Goal: Transaction & Acquisition: Obtain resource

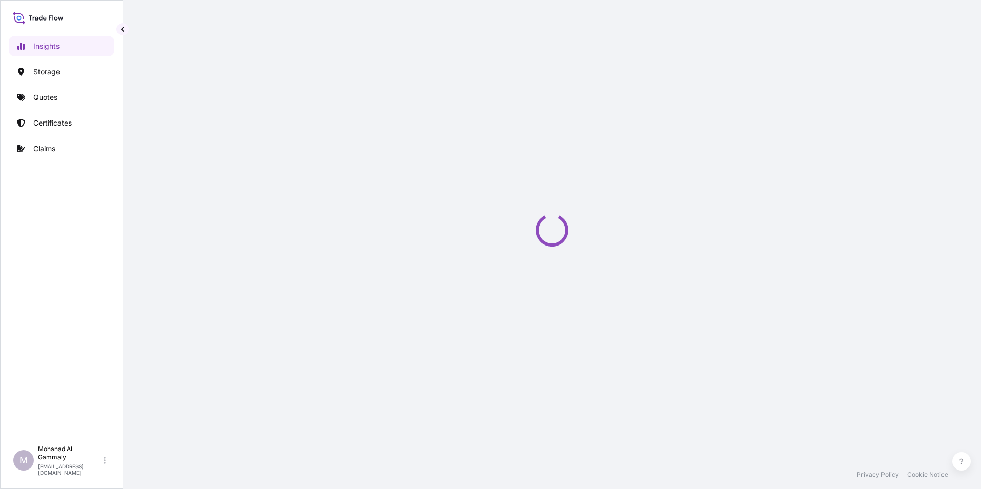
select select "2025"
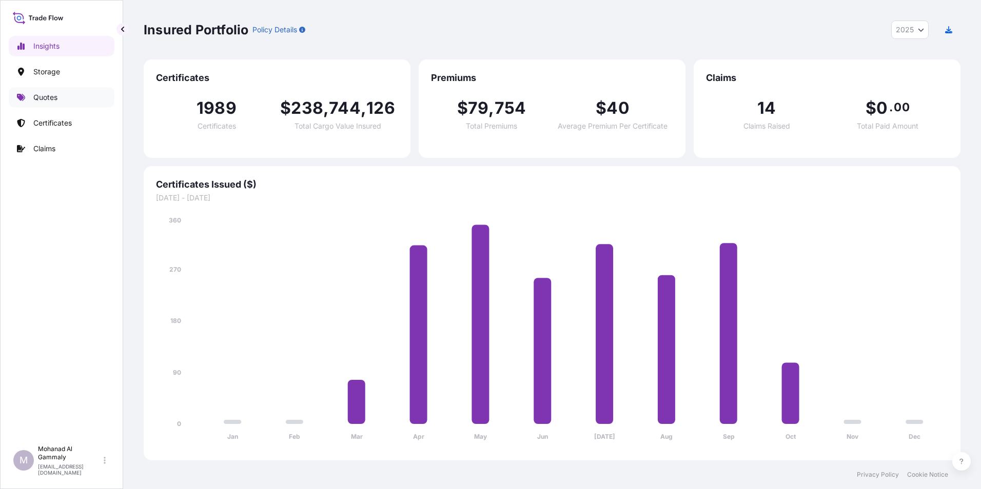
click at [52, 103] on link "Quotes" at bounding box center [62, 97] width 106 height 21
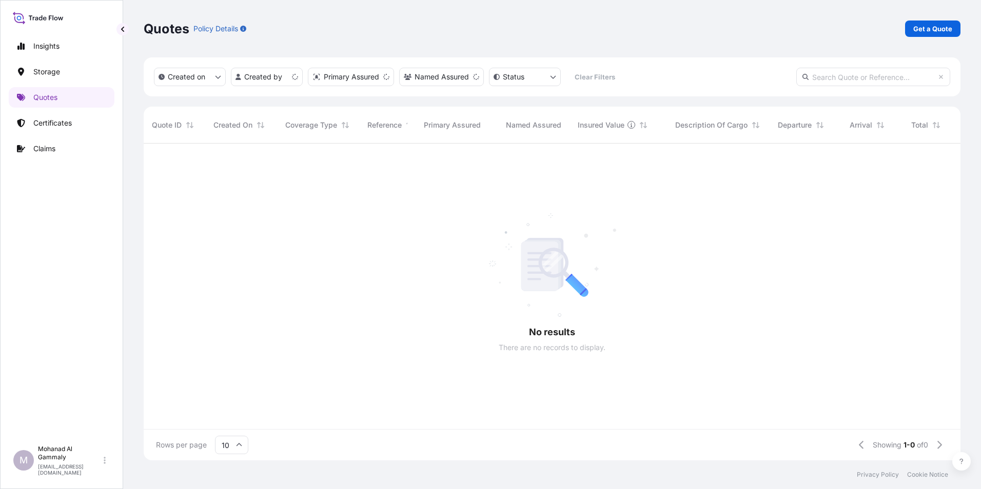
scroll to position [315, 809]
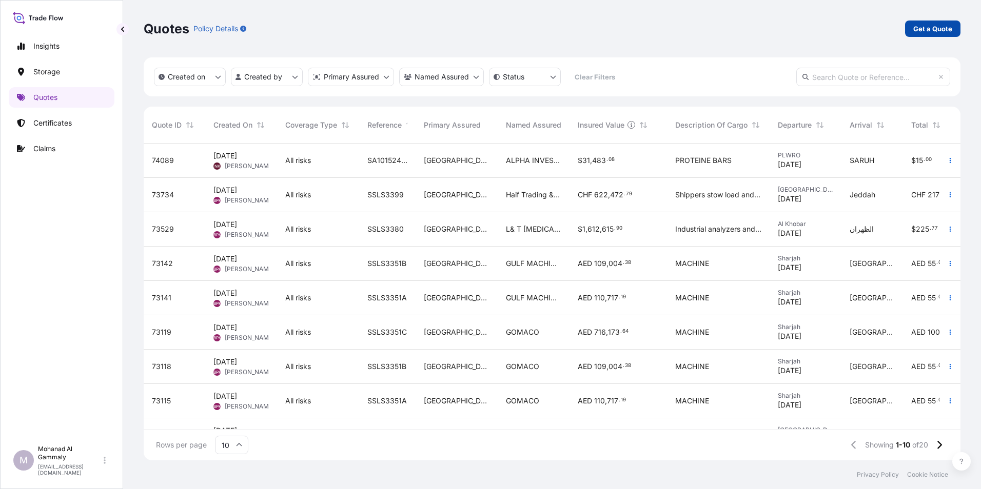
click at [928, 29] on p "Get a Quote" at bounding box center [932, 29] width 39 height 10
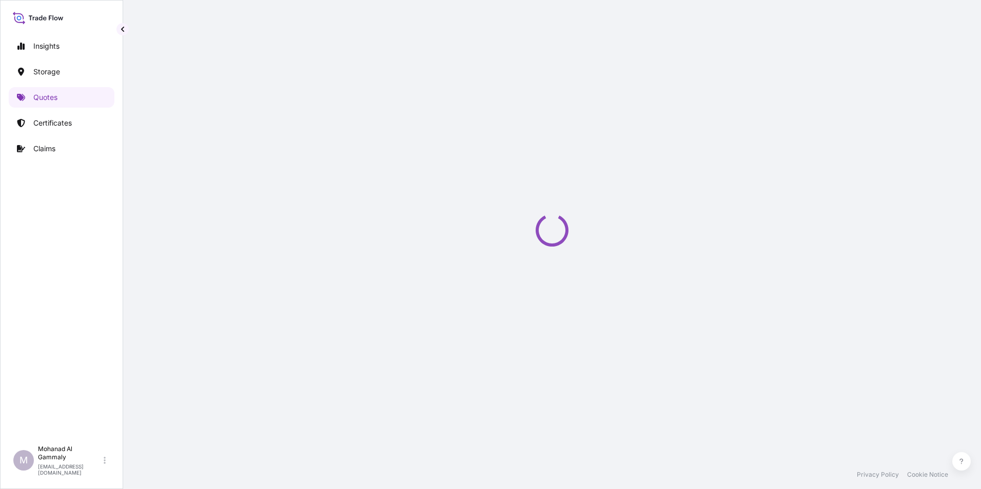
select select "Water"
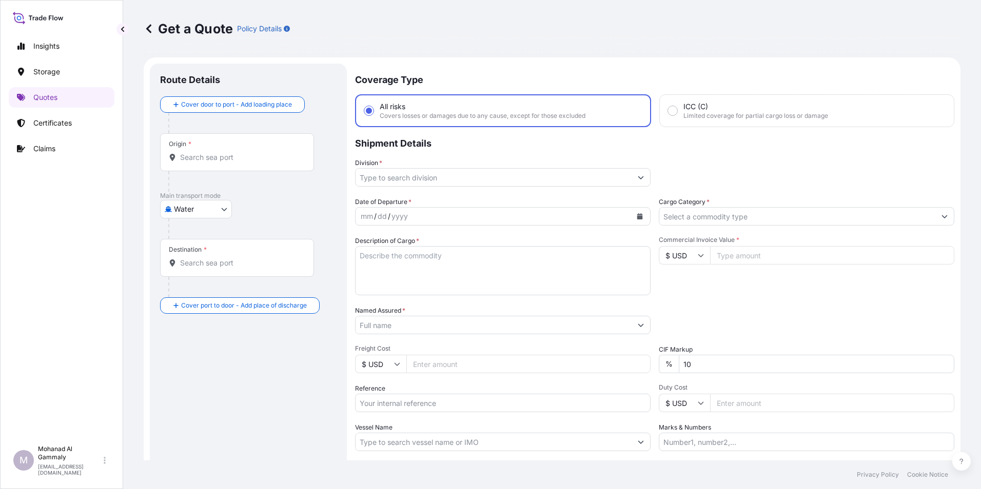
scroll to position [16, 0]
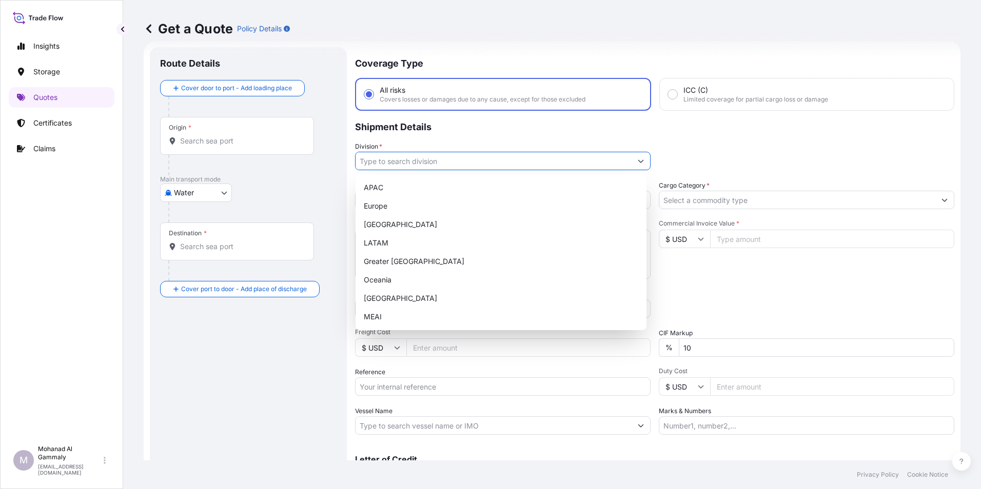
click at [395, 165] on input "Division *" at bounding box center [494, 161] width 276 height 18
click at [385, 205] on div "Europe" at bounding box center [501, 206] width 283 height 18
type input "Europe"
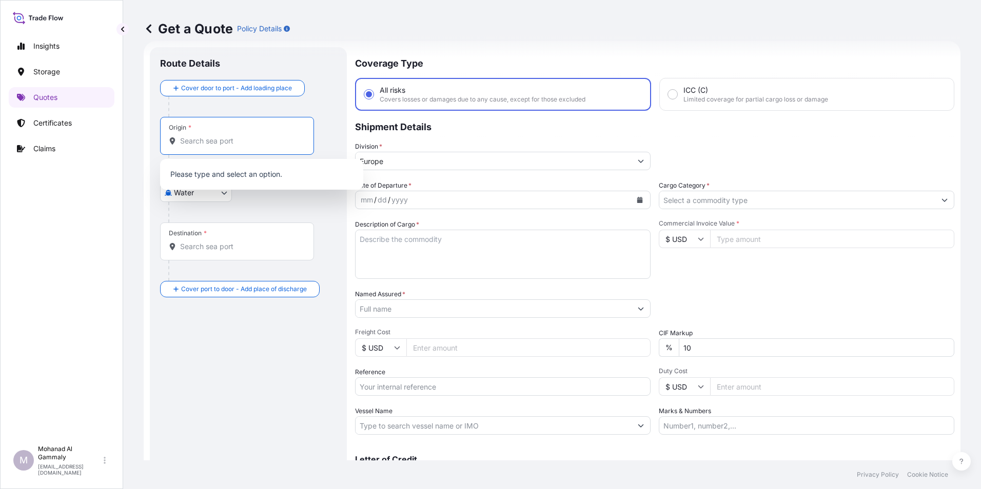
click at [208, 144] on input "Origin *" at bounding box center [240, 141] width 121 height 10
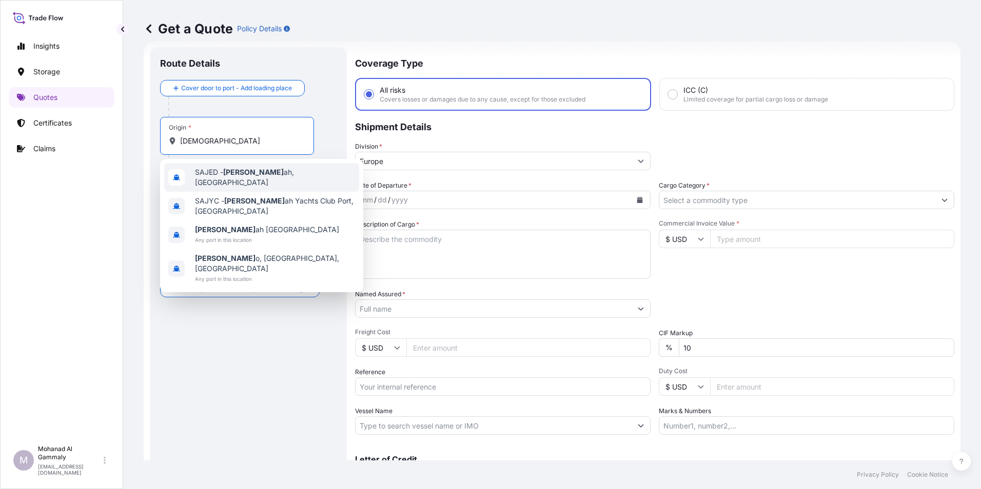
click at [208, 178] on span "[PERSON_NAME] ah, [GEOGRAPHIC_DATA]" at bounding box center [275, 177] width 160 height 21
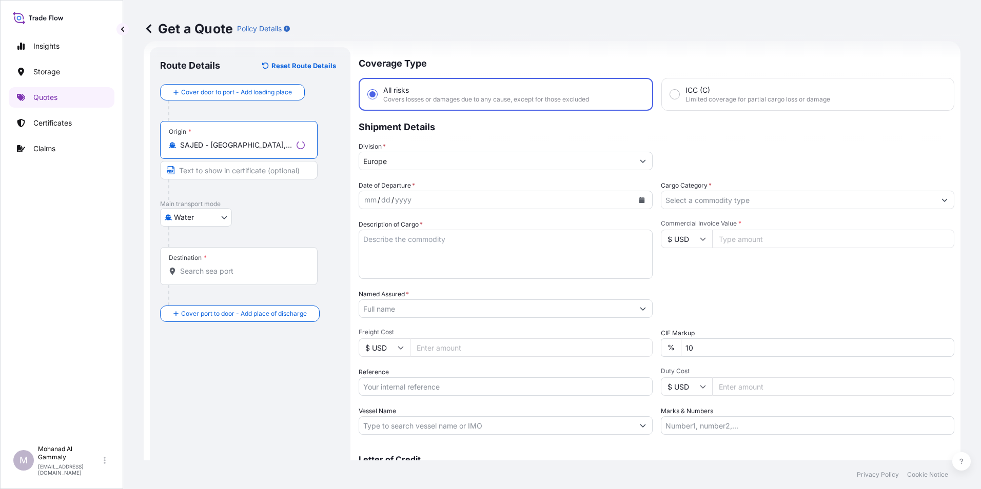
type input "SAJED - [GEOGRAPHIC_DATA], [GEOGRAPHIC_DATA]"
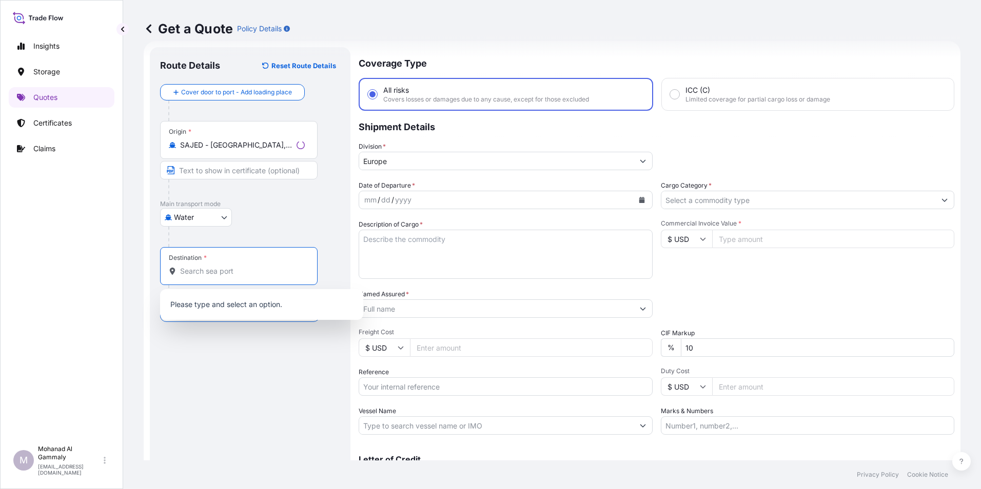
click at [203, 266] on input "Destination *" at bounding box center [242, 271] width 125 height 10
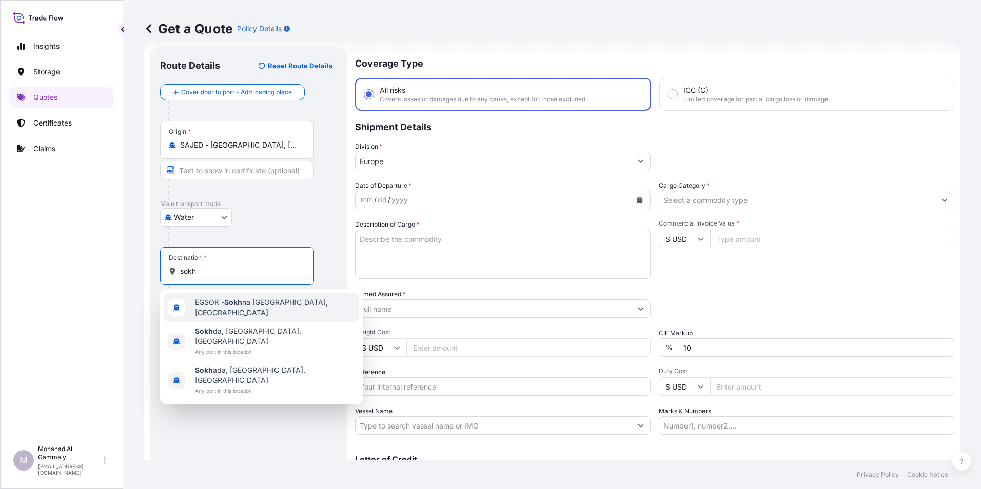
click at [221, 304] on span "EGSOK - [GEOGRAPHIC_DATA], [GEOGRAPHIC_DATA]" at bounding box center [275, 308] width 160 height 21
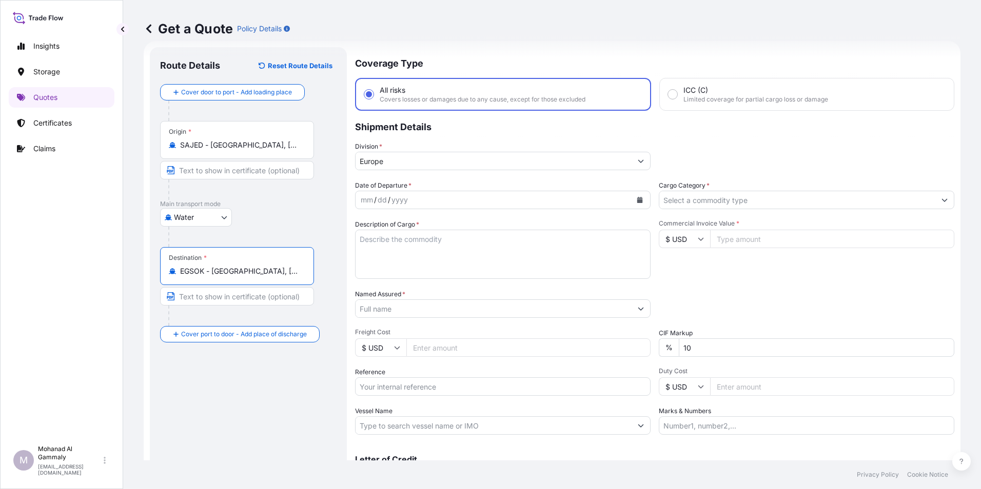
type input "EGSOK - [GEOGRAPHIC_DATA], [GEOGRAPHIC_DATA]"
click at [637, 199] on icon "Calendar" at bounding box center [640, 200] width 6 height 6
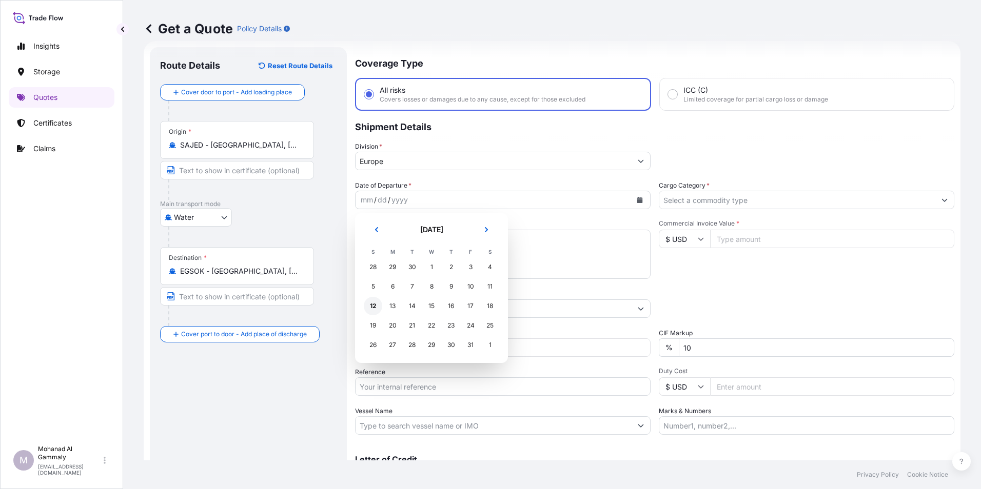
click at [376, 307] on div "12" at bounding box center [373, 306] width 18 height 18
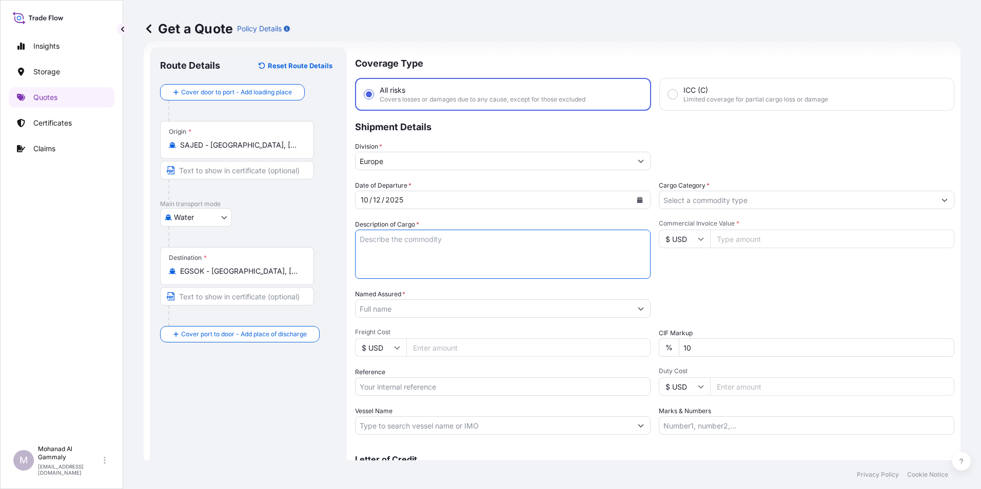
click at [390, 244] on textarea "Description of Cargo *" at bounding box center [503, 254] width 296 height 49
type textarea "food items"
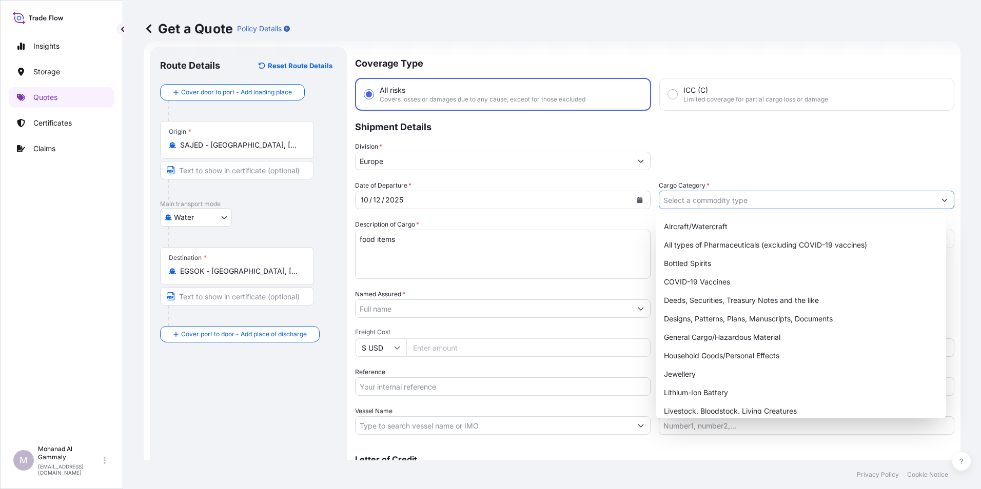
click at [682, 205] on input "Cargo Category *" at bounding box center [797, 200] width 276 height 18
click at [691, 334] on div "General Cargo/Hazardous Material" at bounding box center [801, 337] width 283 height 18
type input "General Cargo/Hazardous Material"
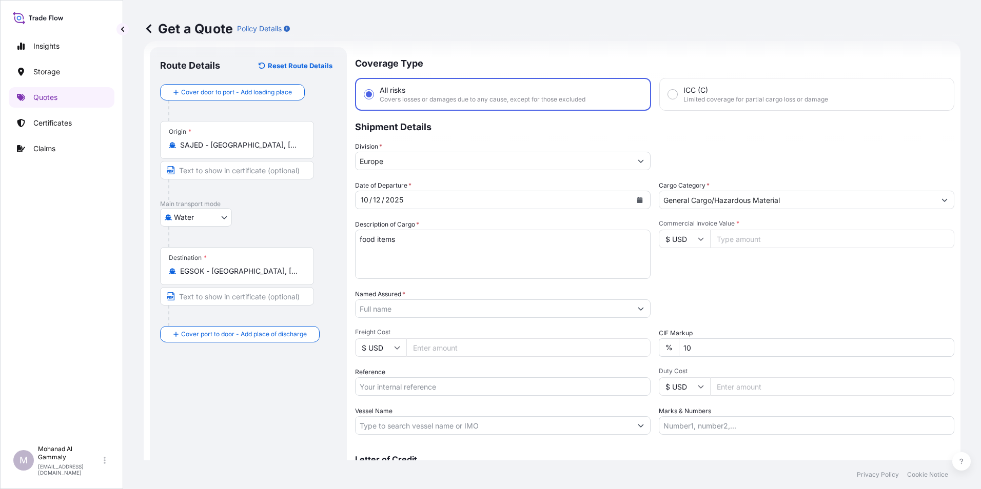
click at [752, 238] on input "Commercial Invoice Value *" at bounding box center [832, 239] width 244 height 18
type input "180446.40"
click at [688, 354] on input "10" at bounding box center [817, 348] width 276 height 18
type input "1"
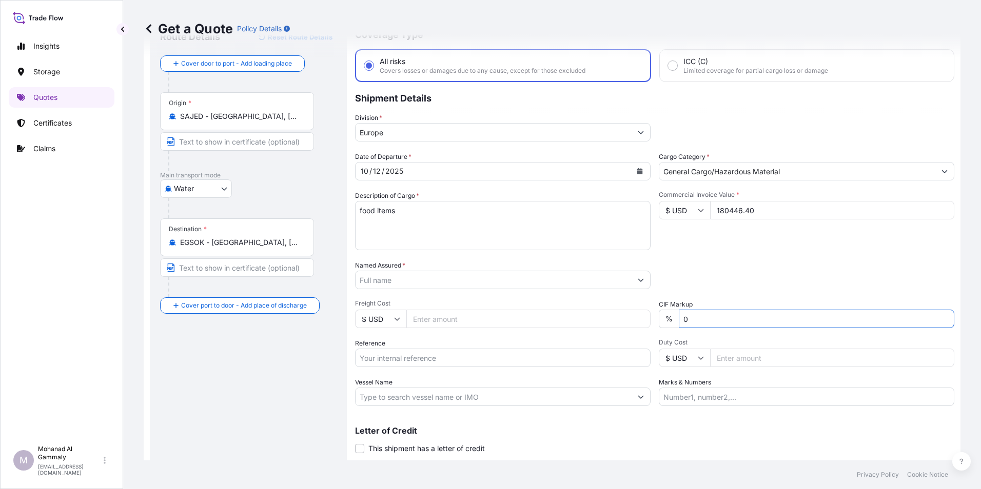
scroll to position [73, 0]
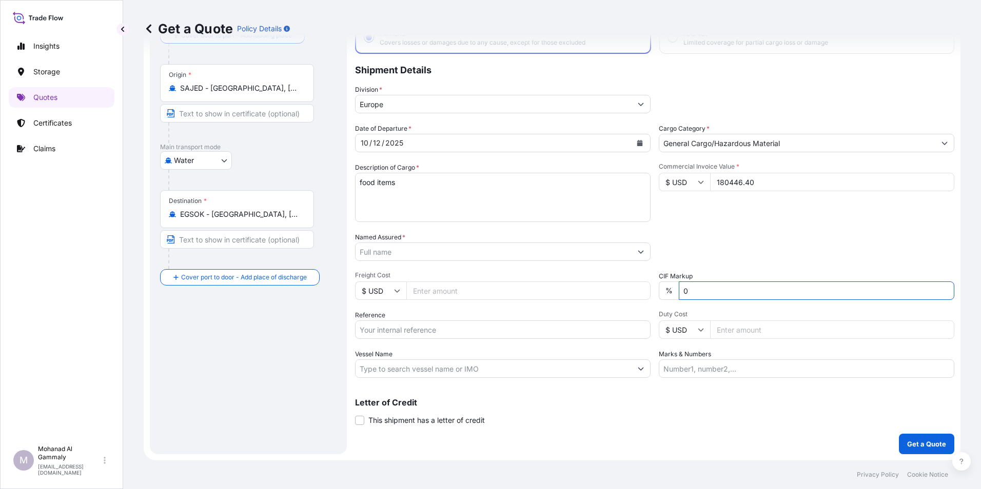
type input "0"
click at [428, 329] on input "Reference" at bounding box center [503, 330] width 296 height 18
paste input "3315245634"
type input "0145 // 3315245634"
click at [419, 251] on input "Named Assured *" at bounding box center [494, 252] width 276 height 18
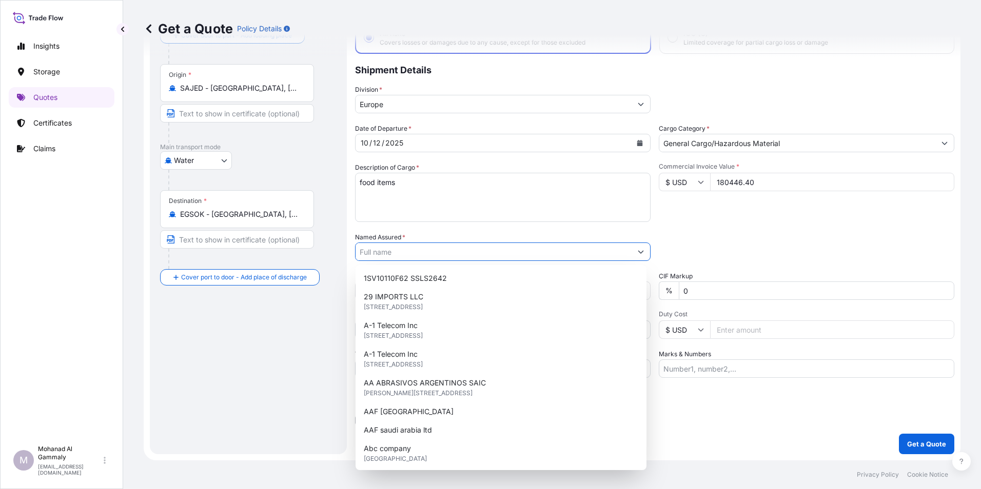
paste input "PINEHILL ARABIA FOOD LIMITED"
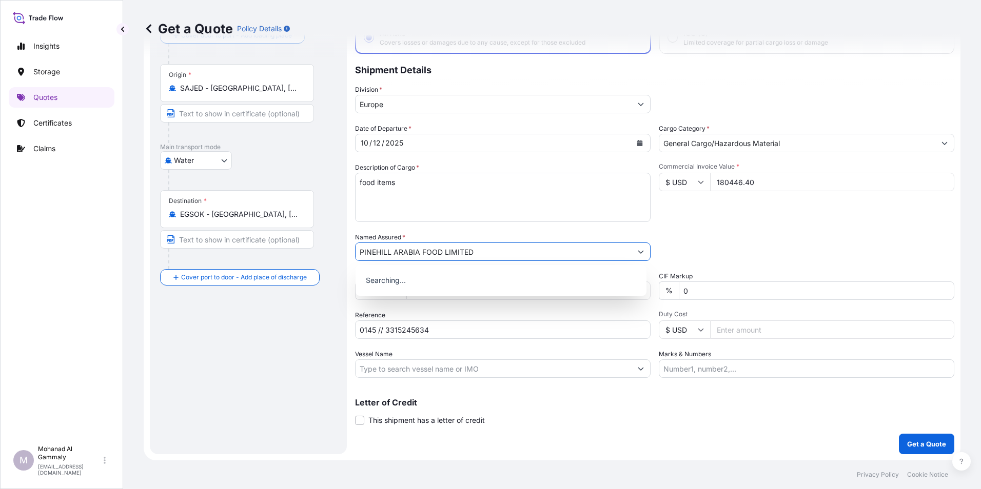
type input "PINEHILL ARABIA FOOD LIMITED"
click at [264, 332] on div "Route Details Reset Route Details Cover door to port - Add loading place Place …" at bounding box center [248, 223] width 176 height 444
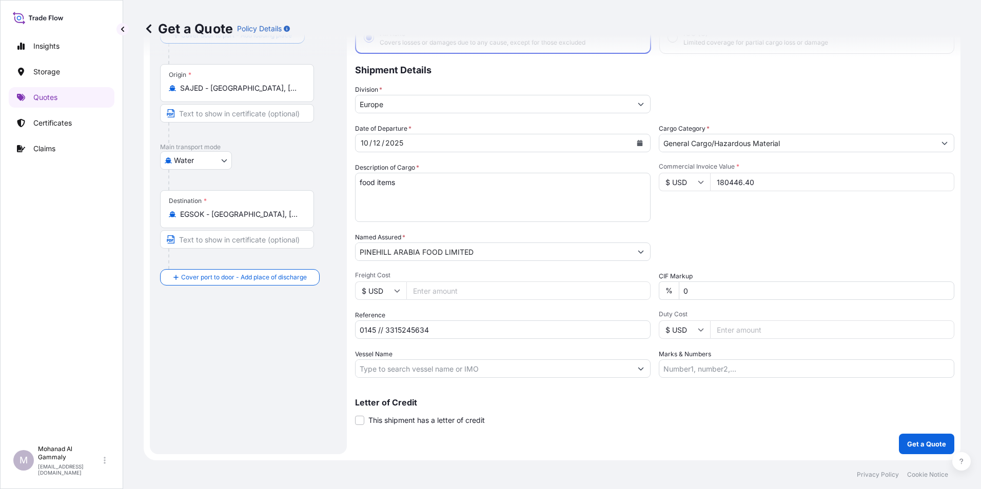
click at [447, 333] on input "0145 // 3315245634" at bounding box center [503, 330] width 296 height 18
paste input "JEDF02432300"
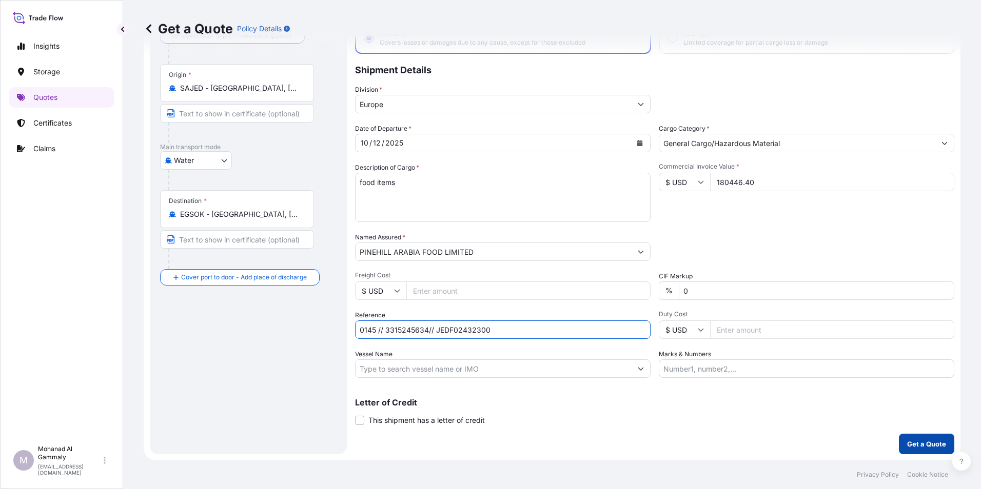
type input "0145 // 3315245634// JEDF02432300"
click at [910, 439] on button "Get a Quote" at bounding box center [926, 444] width 55 height 21
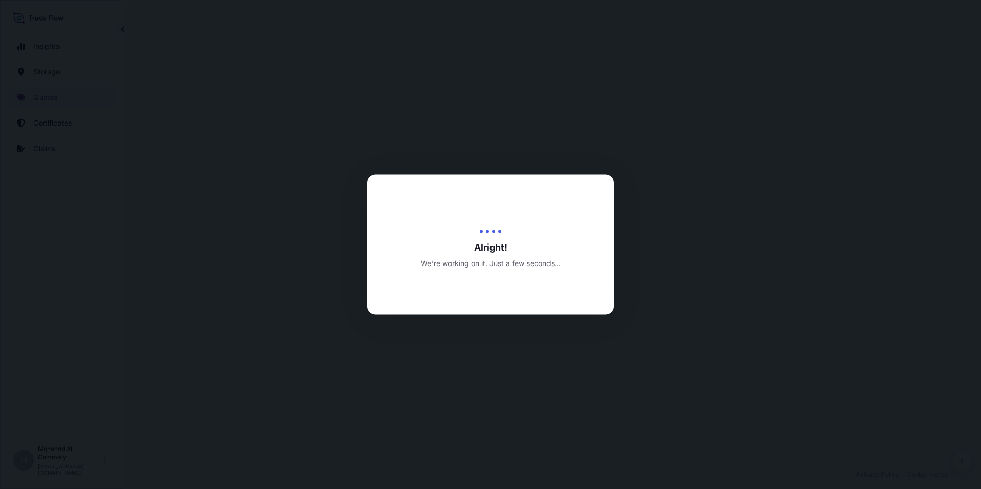
select select "Water"
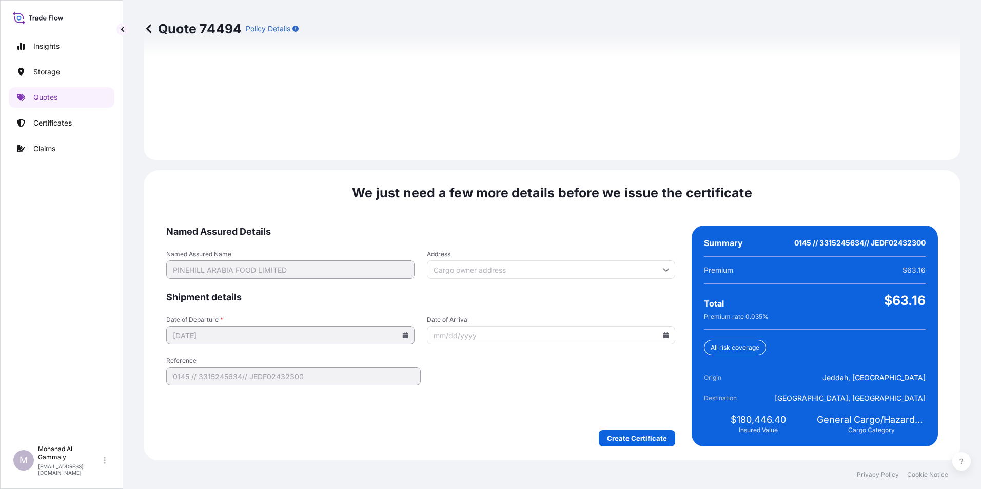
scroll to position [1445, 0]
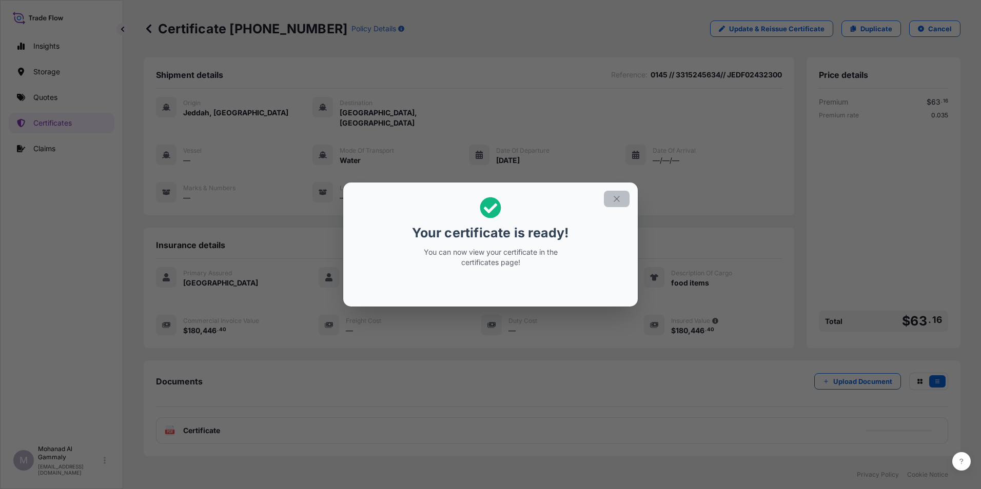
click at [614, 204] on button "button" at bounding box center [617, 199] width 26 height 16
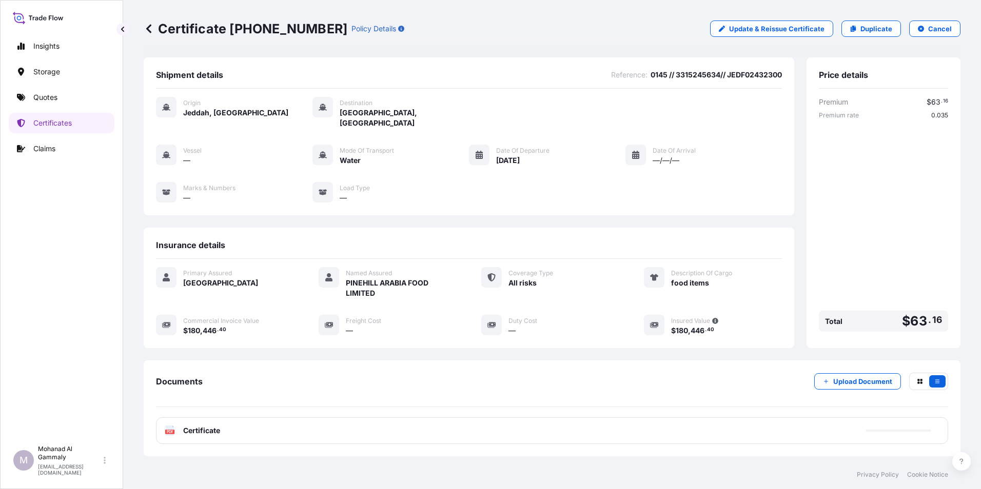
scroll to position [50, 0]
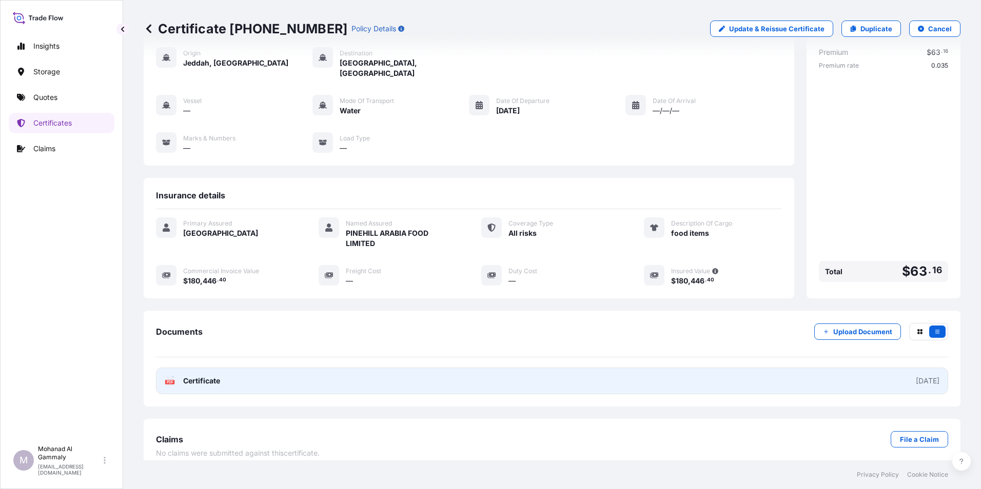
click at [858, 368] on link "PDF Certificate [DATE]" at bounding box center [552, 381] width 792 height 27
